Goal: Transaction & Acquisition: Purchase product/service

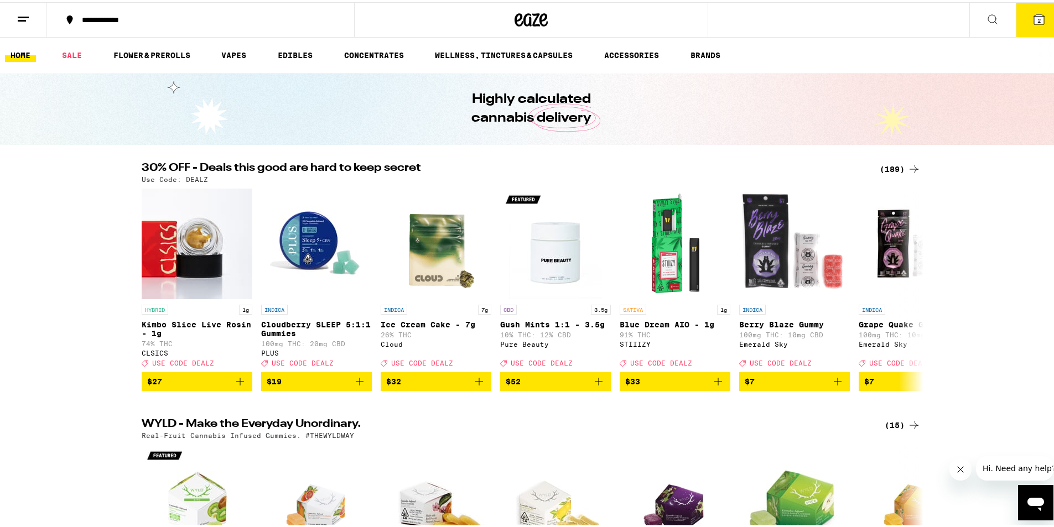
click at [892, 168] on div "(189)" at bounding box center [900, 166] width 41 height 13
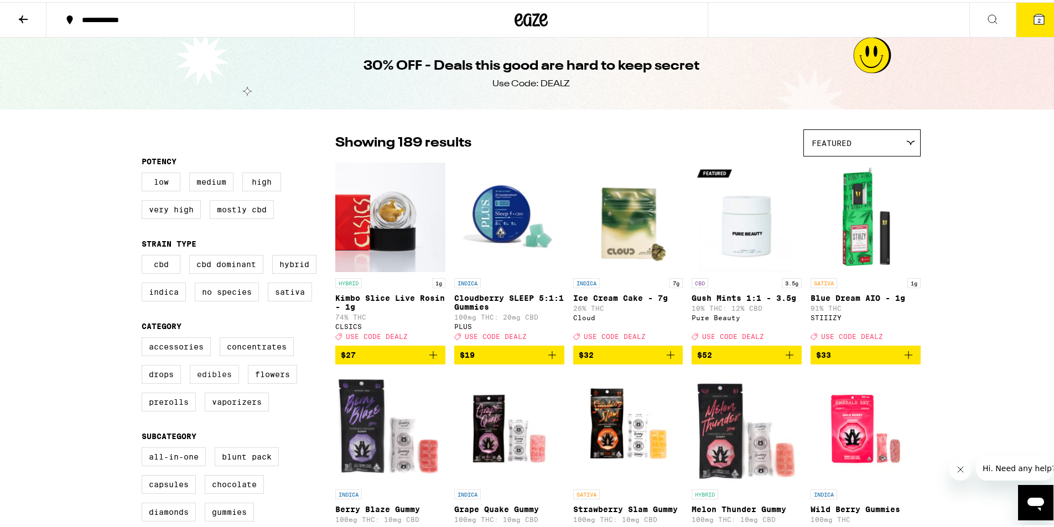
click at [205, 381] on label "Edibles" at bounding box center [214, 372] width 49 height 19
click at [144, 337] on input "Edibles" at bounding box center [144, 337] width 1 height 1
checkbox input "true"
